Goal: Task Accomplishment & Management: Complete application form

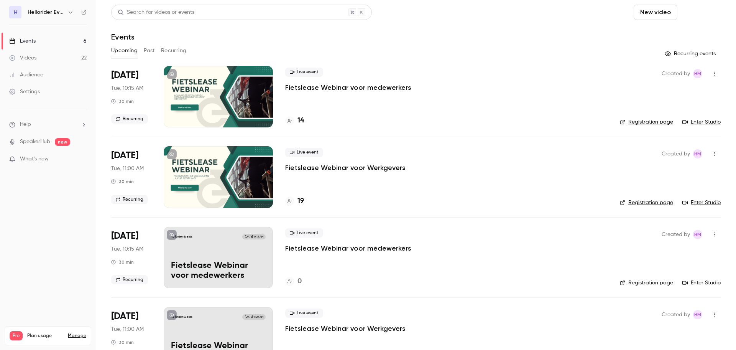
click at [705, 13] on button "Schedule" at bounding box center [701, 12] width 40 height 15
click at [680, 33] on div "One time event" at bounding box center [678, 34] width 58 height 8
click at [67, 12] on button "button" at bounding box center [70, 12] width 9 height 9
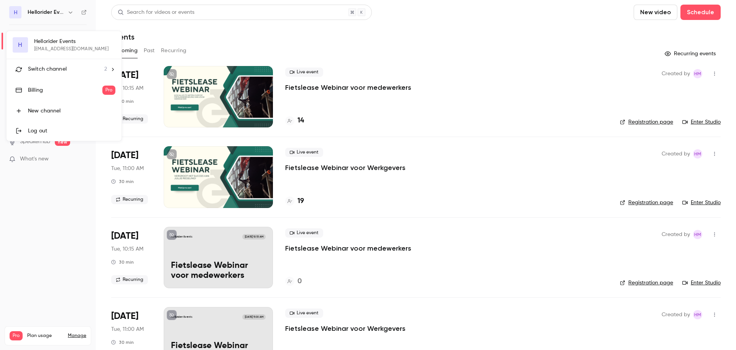
click at [64, 65] on span "Switch channel" at bounding box center [47, 69] width 39 height 8
click at [344, 87] on div at bounding box center [368, 175] width 736 height 350
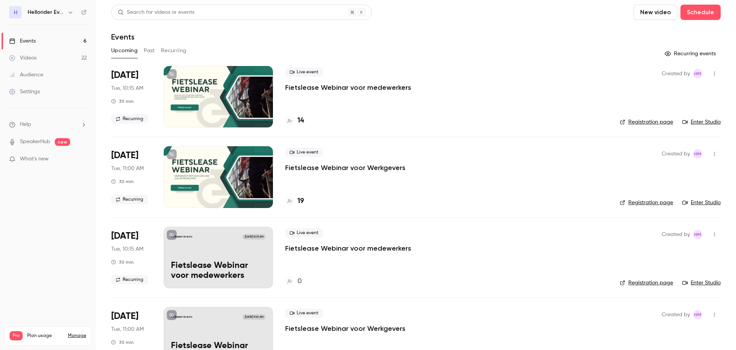
click at [344, 87] on p "Fietslease Webinar voor medewerkers" at bounding box center [348, 87] width 126 height 9
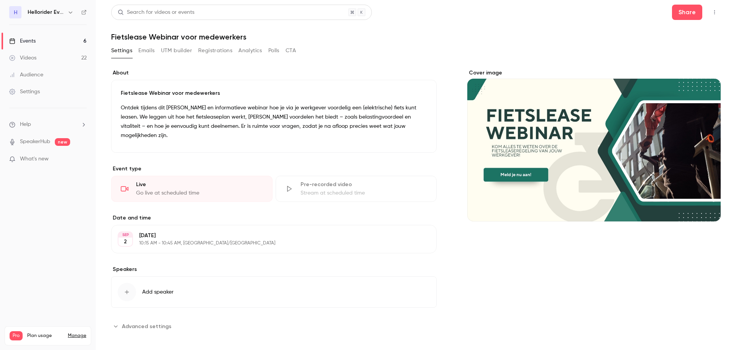
click at [209, 51] on button "Registrations" at bounding box center [215, 50] width 34 height 12
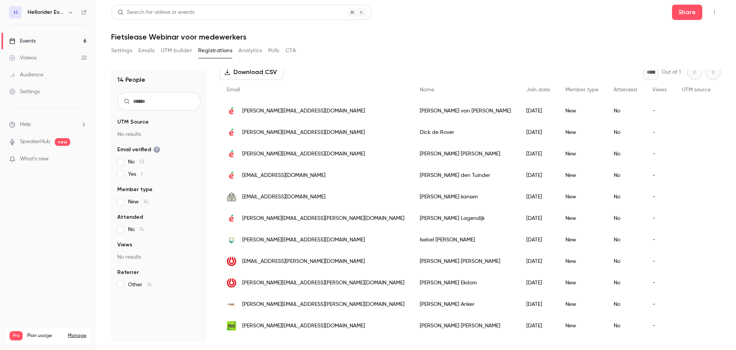
scroll to position [108, 0]
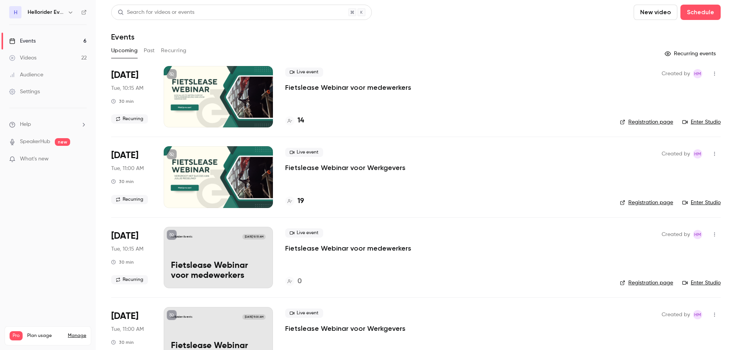
click at [68, 10] on icon "button" at bounding box center [71, 12] width 6 height 6
click at [42, 69] on link "Hellorider" at bounding box center [64, 64] width 115 height 22
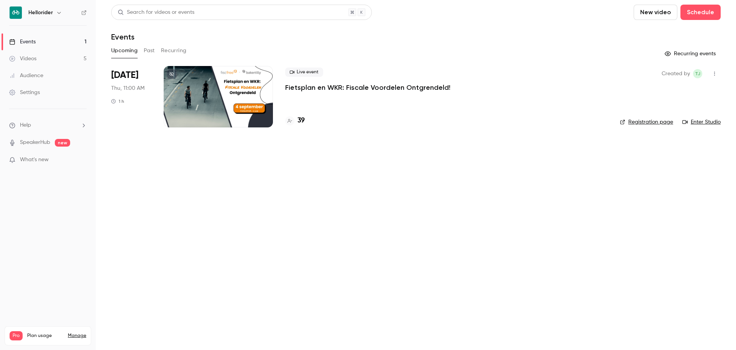
click at [55, 15] on button "button" at bounding box center [58, 12] width 9 height 9
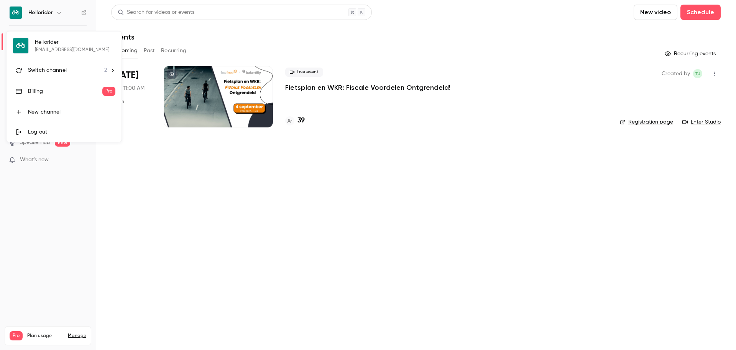
click at [60, 69] on span "Switch channel" at bounding box center [47, 70] width 39 height 8
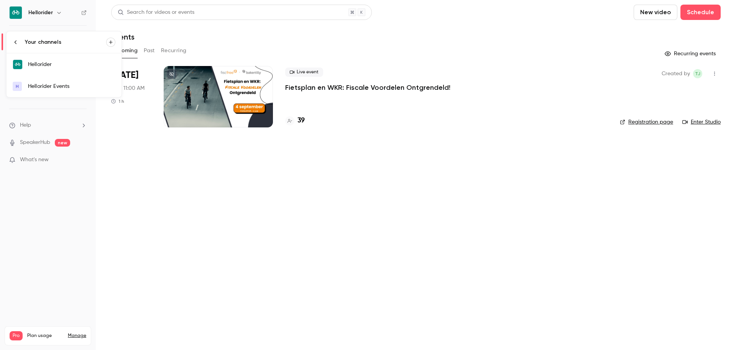
click at [227, 204] on div at bounding box center [368, 175] width 736 height 350
click at [142, 51] on div "Upcoming Past Recurring" at bounding box center [416, 50] width 610 height 12
click at [145, 51] on button "Past" at bounding box center [149, 50] width 11 height 12
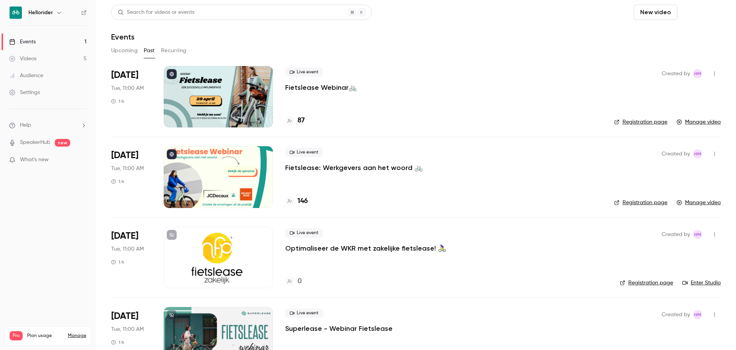
click at [690, 13] on button "Schedule" at bounding box center [701, 12] width 40 height 15
click at [693, 35] on div "One time event" at bounding box center [678, 34] width 58 height 8
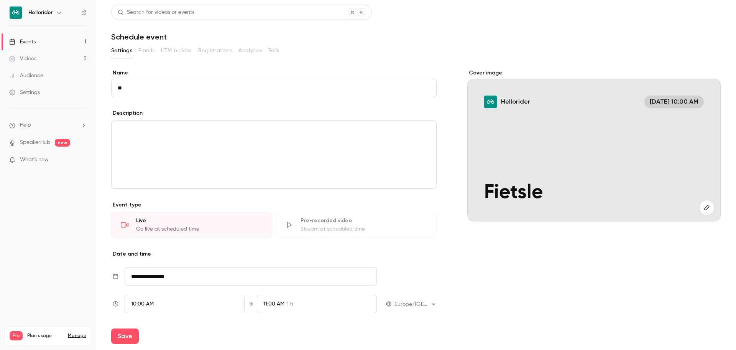
type input "*"
click at [158, 91] on input "**********" at bounding box center [274, 88] width 326 height 18
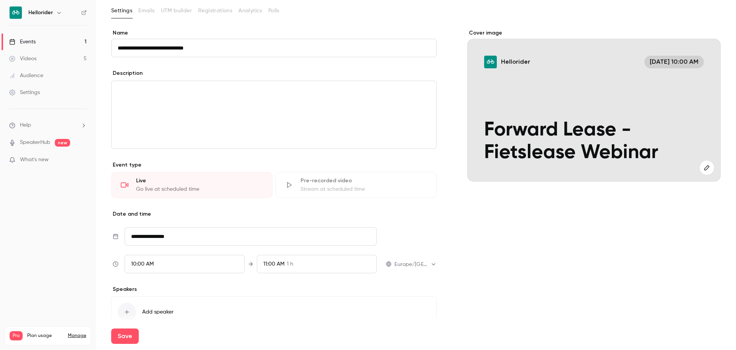
scroll to position [41, 0]
type input "**********"
click at [166, 243] on input "**********" at bounding box center [251, 235] width 252 height 18
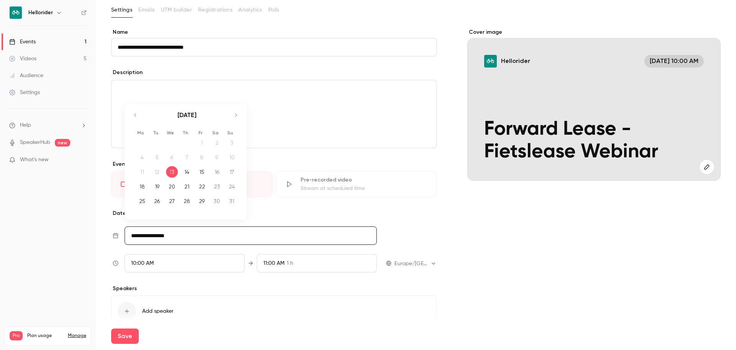
click at [234, 118] on icon "Move forward to switch to the next month." at bounding box center [235, 114] width 9 height 9
click at [156, 200] on div "30" at bounding box center [157, 201] width 12 height 12
type input "**********"
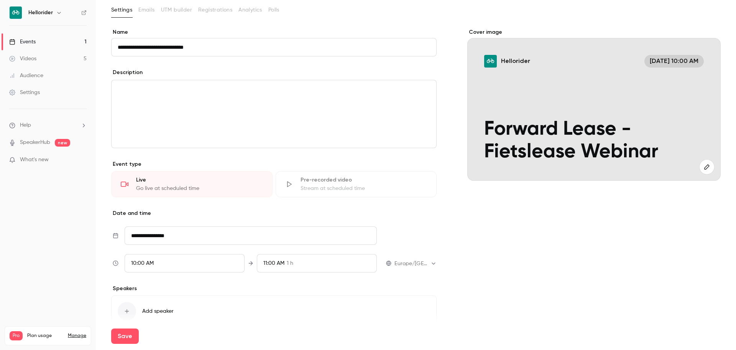
click at [143, 265] on span "10:00 AM" at bounding box center [142, 262] width 23 height 5
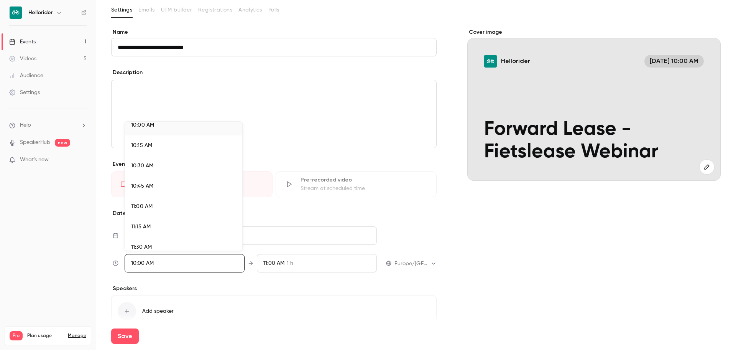
scroll to position [821, 0]
click at [156, 203] on div "11:00 AM" at bounding box center [183, 205] width 105 height 8
click at [122, 338] on div at bounding box center [368, 175] width 736 height 350
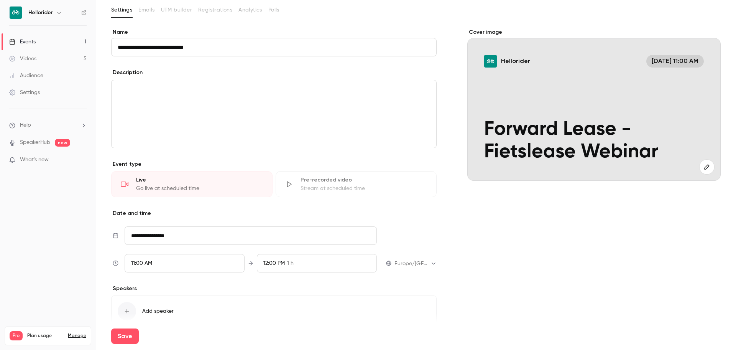
scroll to position [759, 0]
click at [120, 336] on button "Save" at bounding box center [125, 335] width 28 height 15
type input "**********"
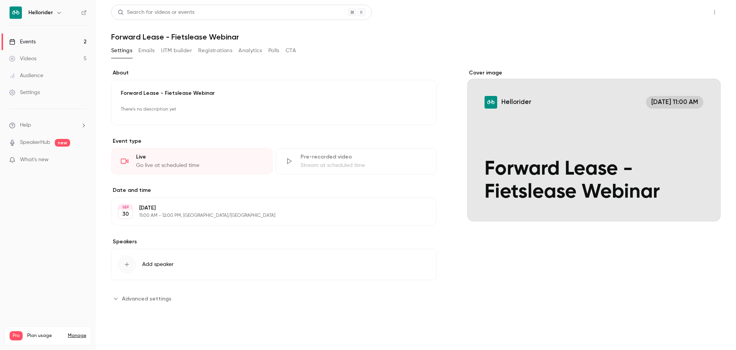
click at [694, 11] on button "Share" at bounding box center [687, 12] width 30 height 15
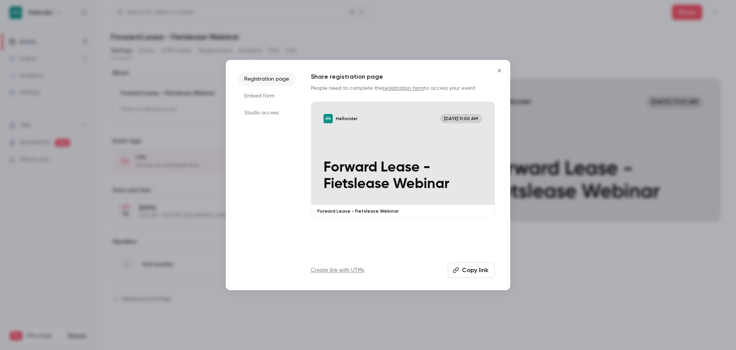
click at [266, 98] on li "Embed form" at bounding box center [267, 96] width 58 height 14
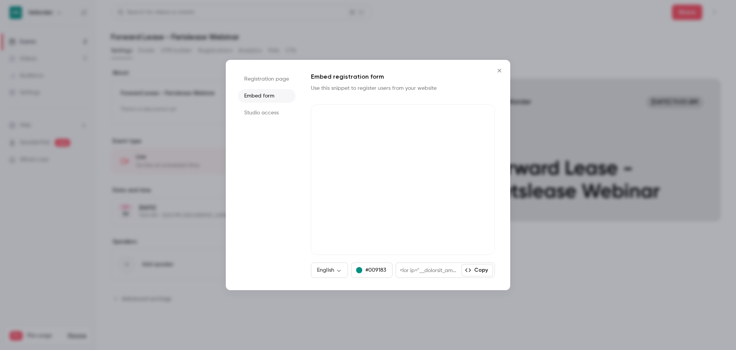
click at [260, 114] on li "Studio access" at bounding box center [267, 113] width 58 height 14
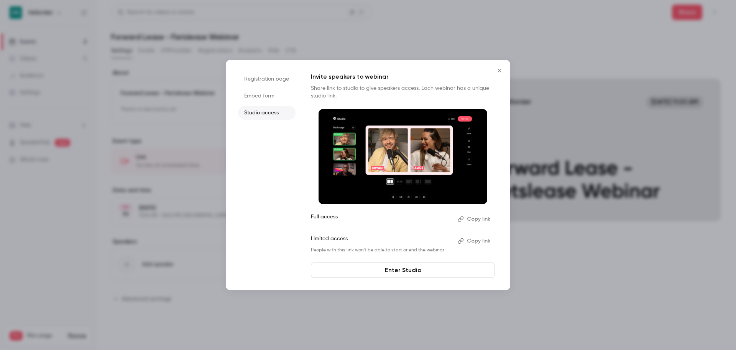
click at [267, 80] on li "Registration page" at bounding box center [267, 79] width 58 height 14
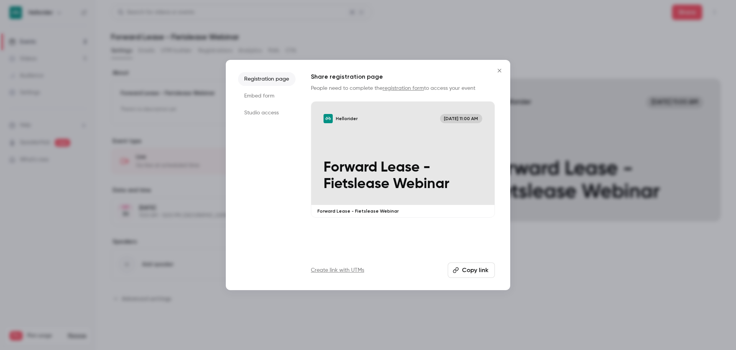
click at [471, 271] on button "Copy link" at bounding box center [471, 269] width 47 height 15
click at [497, 70] on icon "Close" at bounding box center [499, 71] width 9 height 6
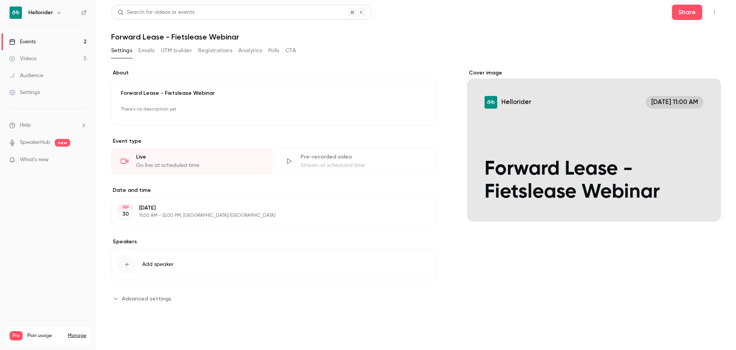
click at [716, 12] on icon "button" at bounding box center [715, 12] width 6 height 5
